Goal: Task Accomplishment & Management: Manage account settings

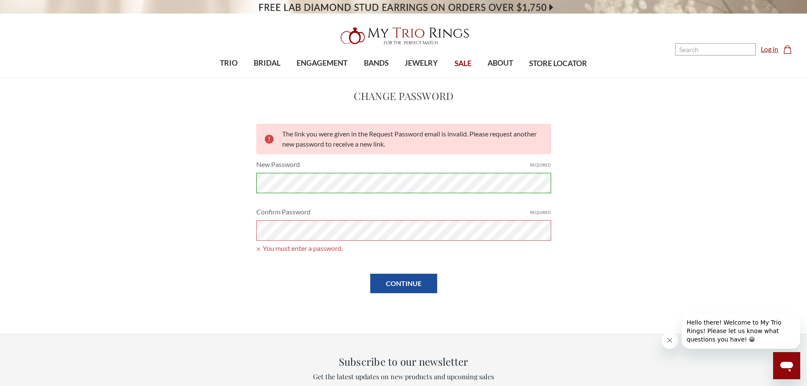
click at [768, 49] on link "Log in" at bounding box center [768, 49] width 17 height 10
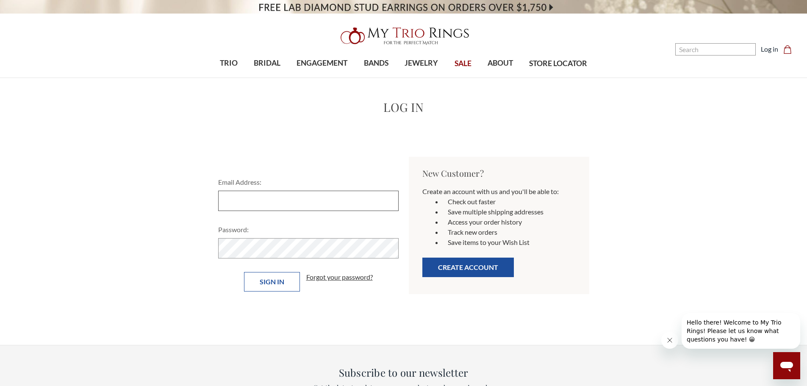
type input "[EMAIL_ADDRESS][DOMAIN_NAME]"
click at [285, 284] on input "Sign in" at bounding box center [272, 281] width 56 height 19
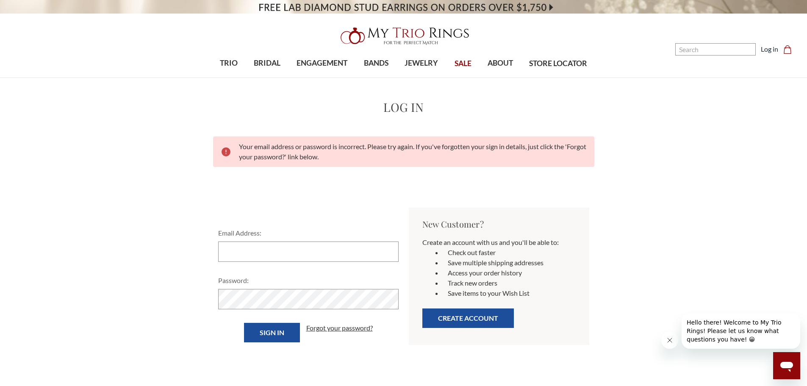
type input "[EMAIL_ADDRESS][DOMAIN_NAME]"
